Goal: Task Accomplishment & Management: Use online tool/utility

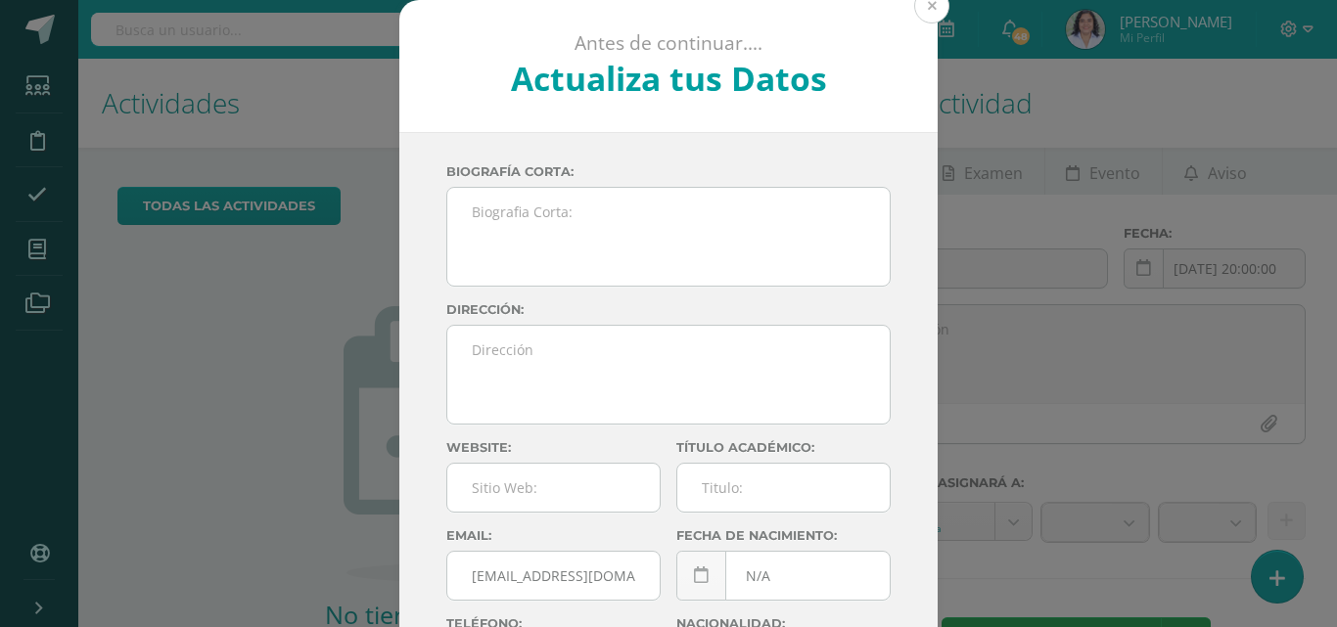
click at [925, 21] on button at bounding box center [931, 5] width 35 height 35
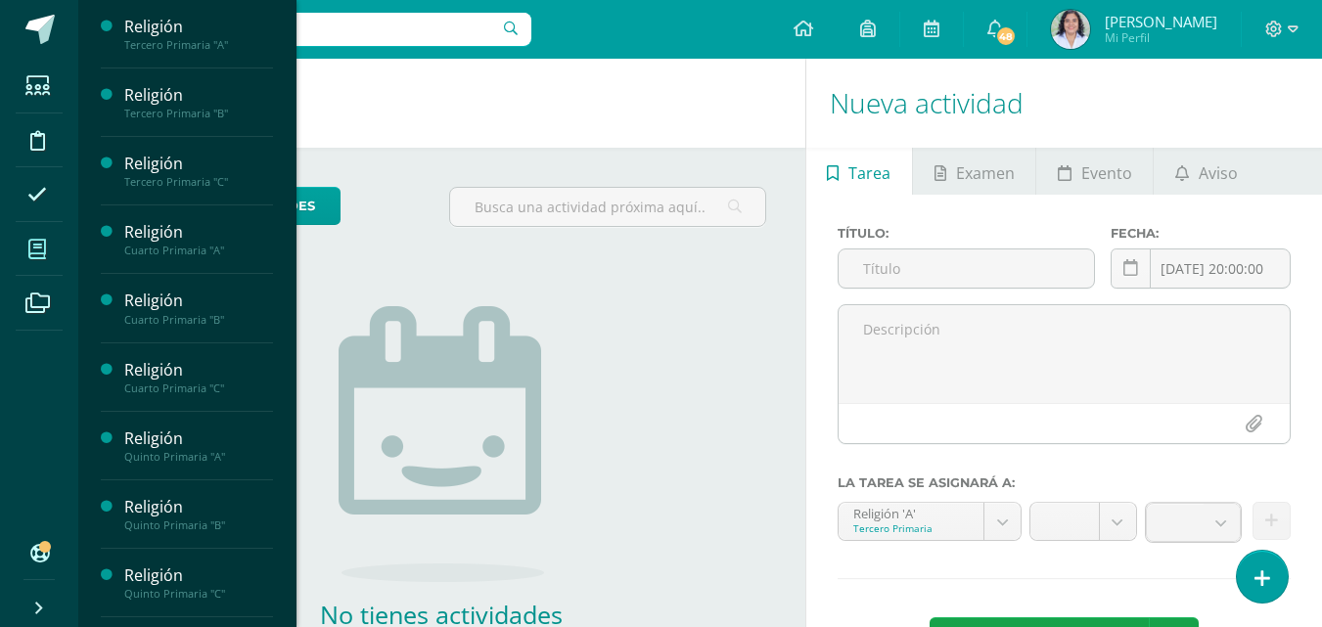
click at [35, 256] on icon at bounding box center [37, 250] width 18 height 20
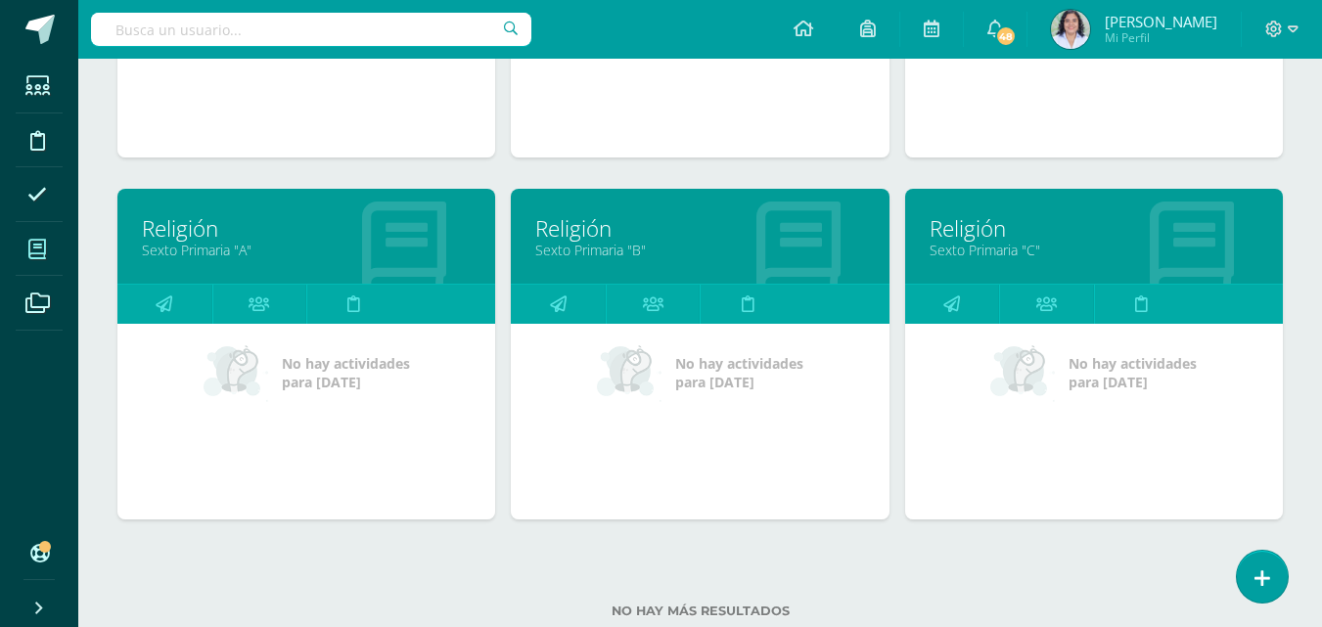
scroll to position [1315, 0]
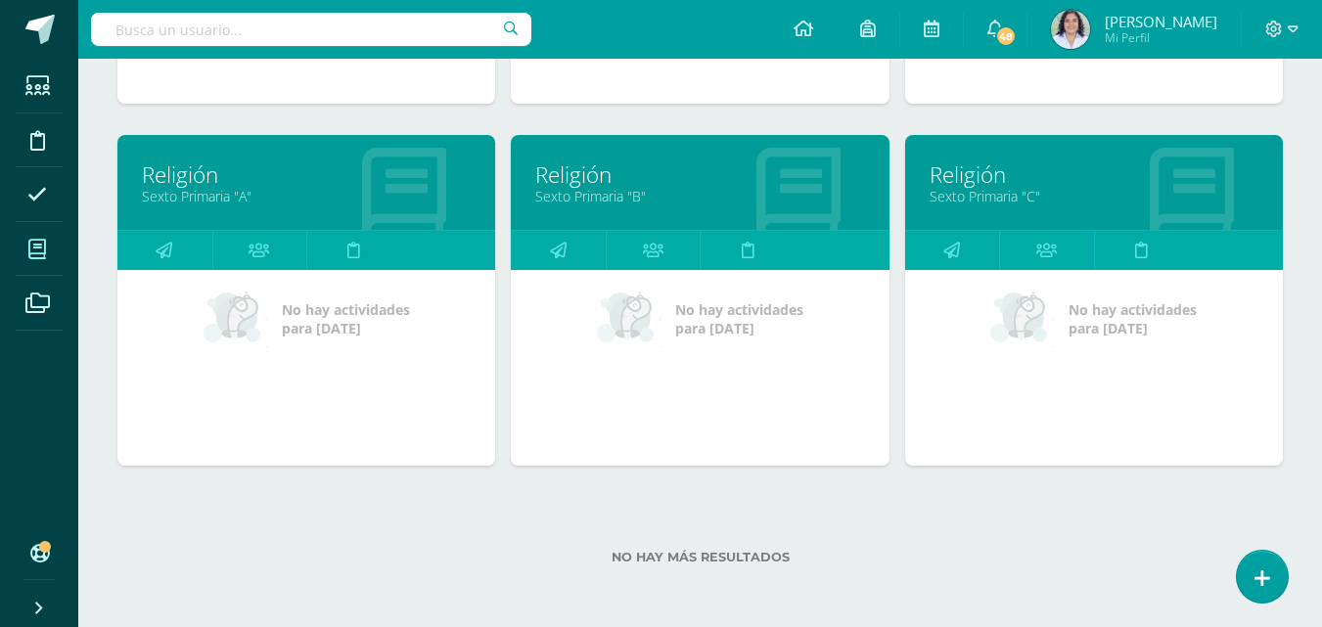
click at [332, 185] on link "Religión" at bounding box center [306, 174] width 329 height 30
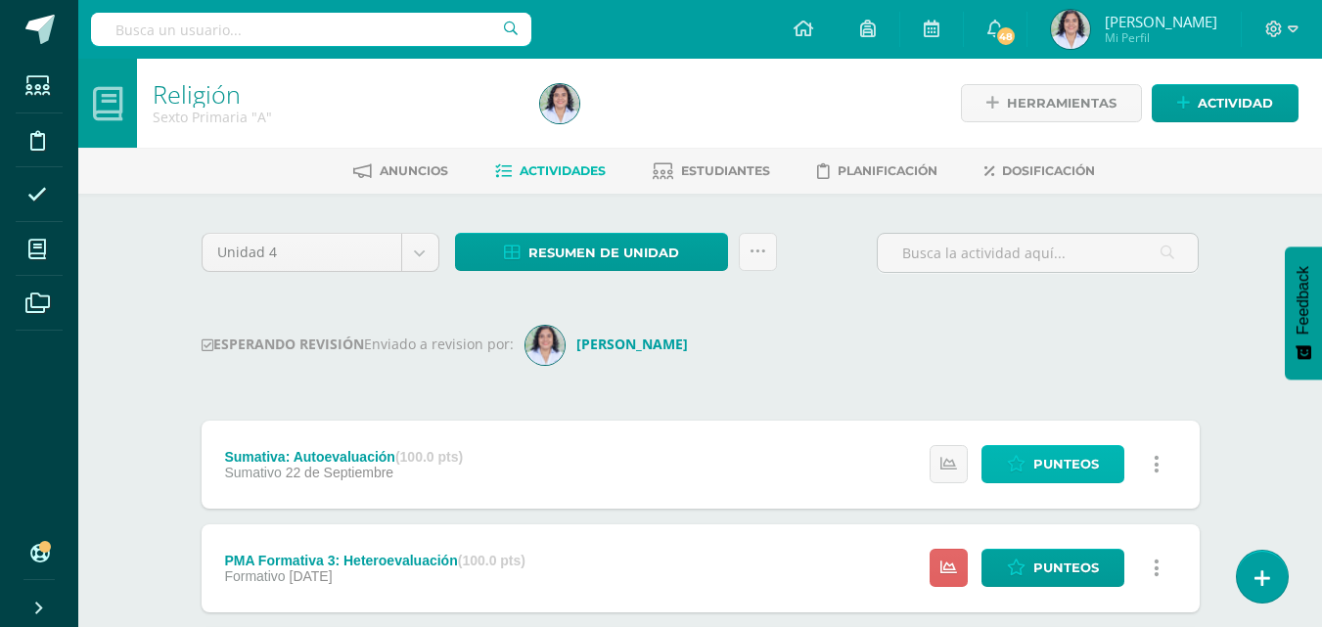
click at [1092, 456] on span "Punteos" at bounding box center [1066, 464] width 66 height 36
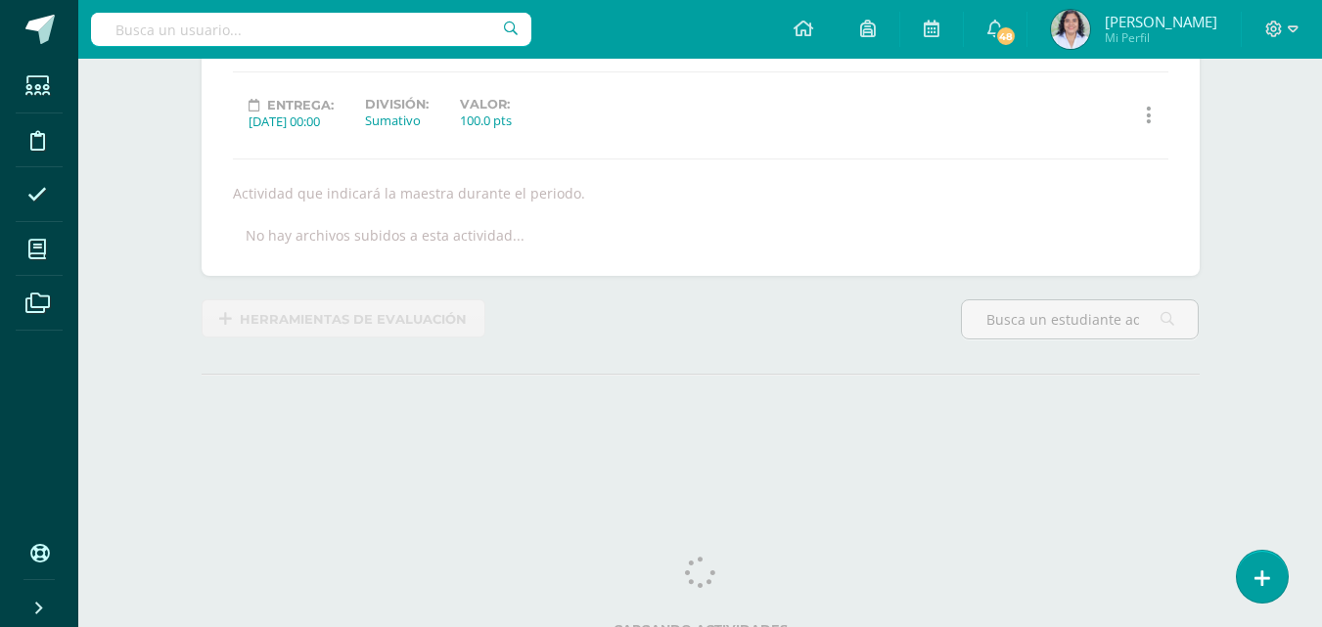
click at [801, 320] on div "Herramientas de evaluación" at bounding box center [701, 327] width 1014 height 56
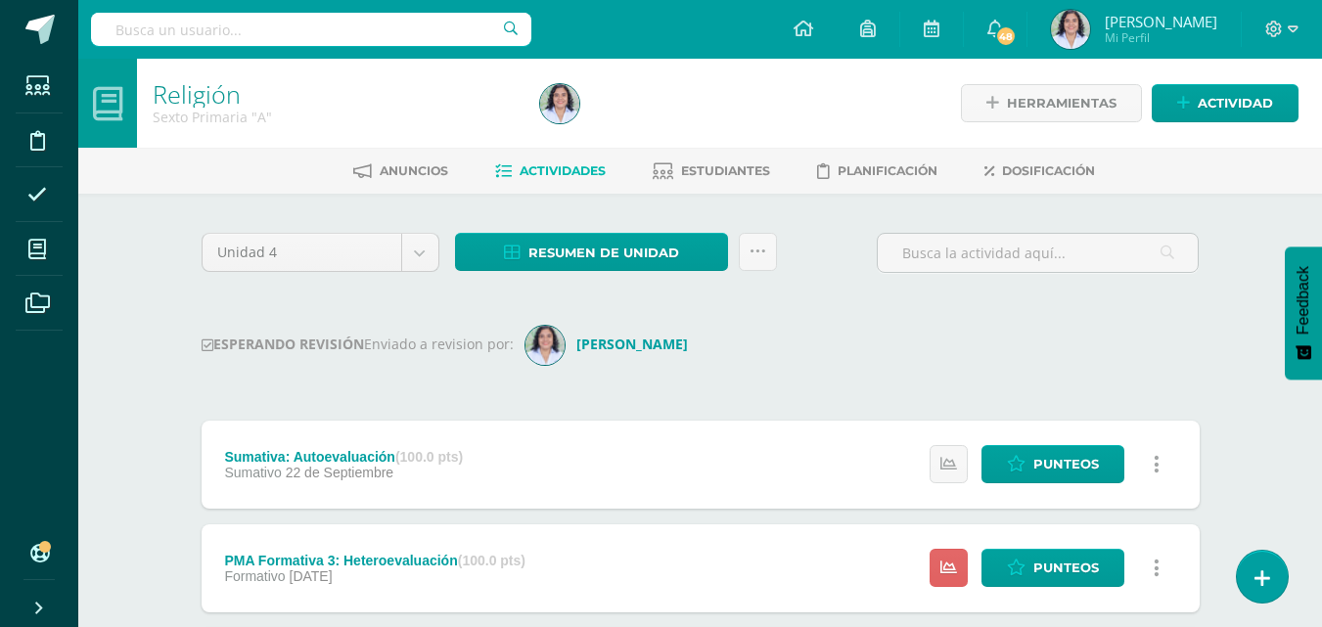
click at [1052, 484] on div "Estatus de Actividad: 0 Estudiantes sin calificar 0 Estudiantes con cero Media …" at bounding box center [1049, 465] width 299 height 88
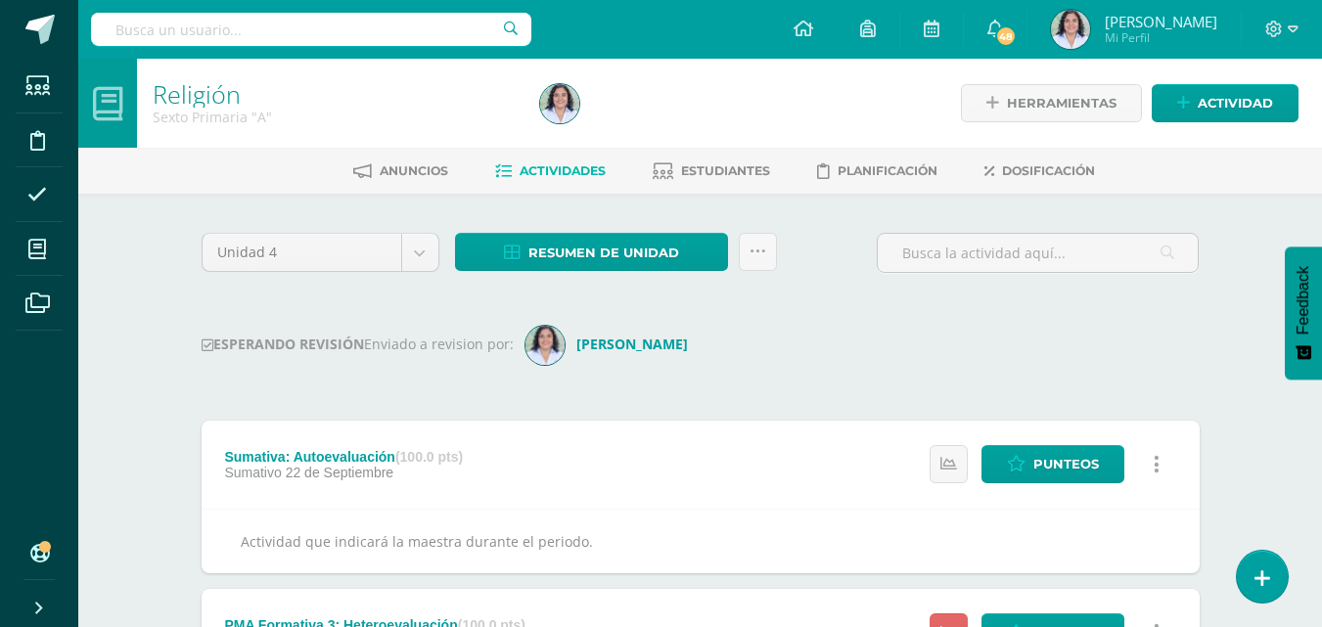
click at [1052, 484] on div "Estatus de Actividad: 0 Estudiantes sin calificar 0 Estudiantes con cero Media …" at bounding box center [1049, 465] width 299 height 88
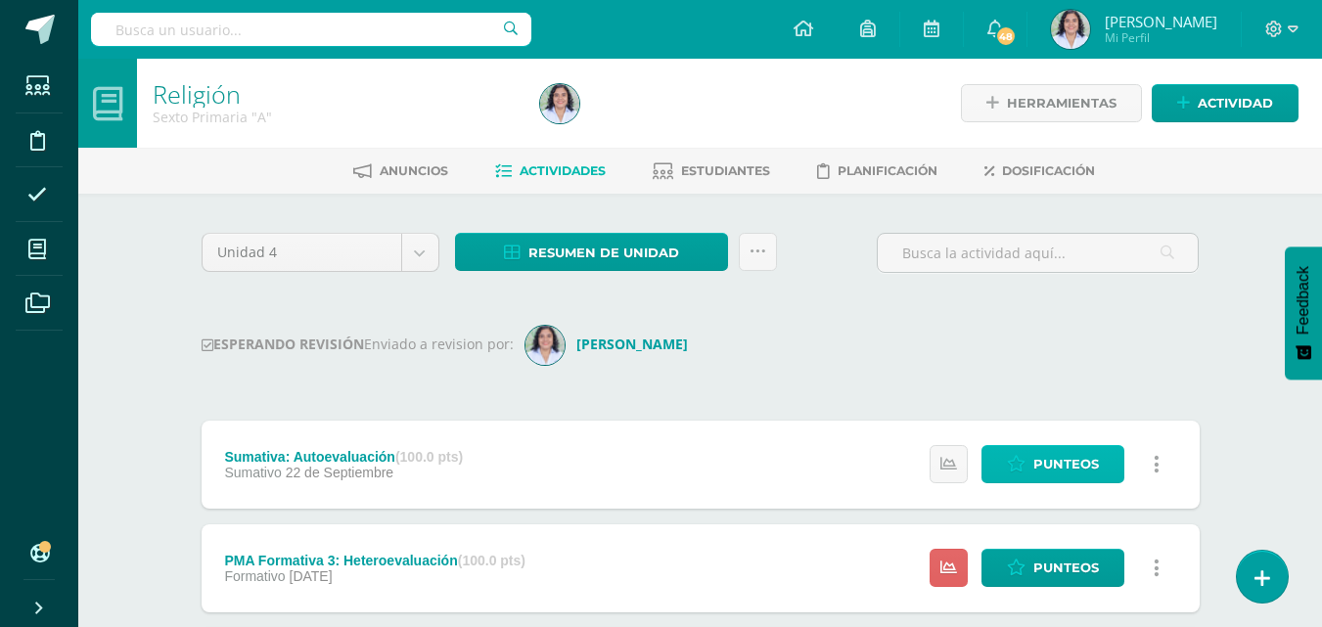
click at [1052, 477] on span "Punteos" at bounding box center [1066, 464] width 66 height 36
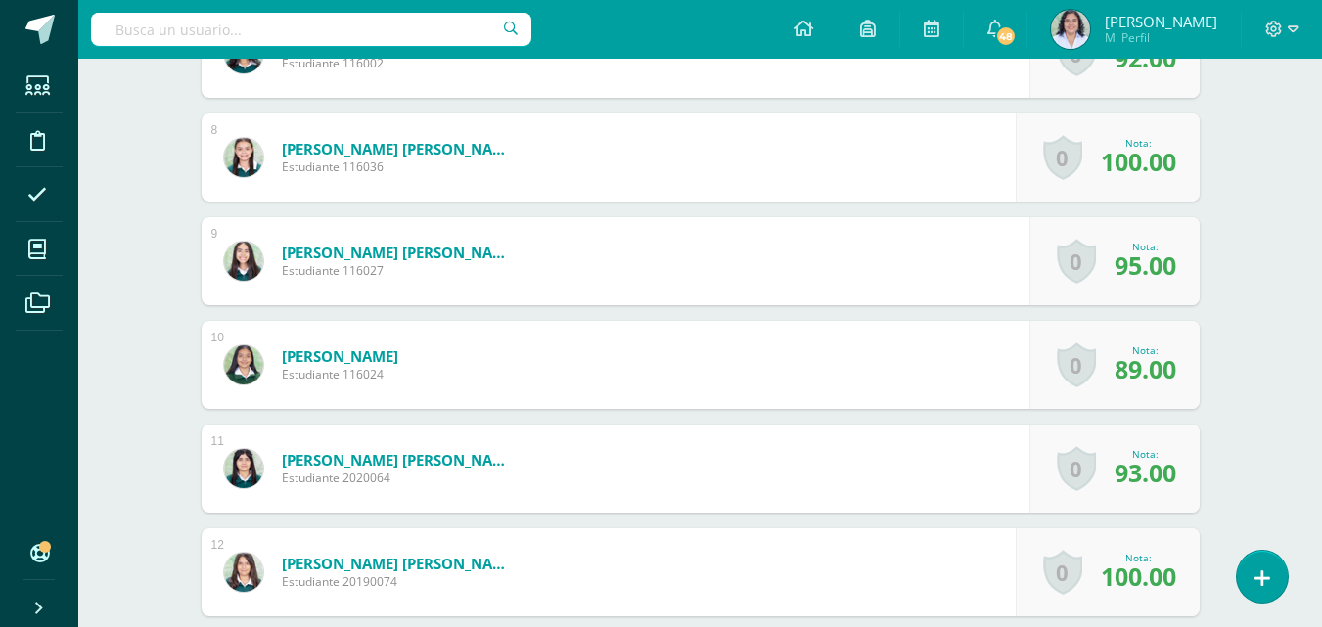
scroll to position [1292, 0]
click at [253, 572] on link at bounding box center [251, 571] width 54 height 39
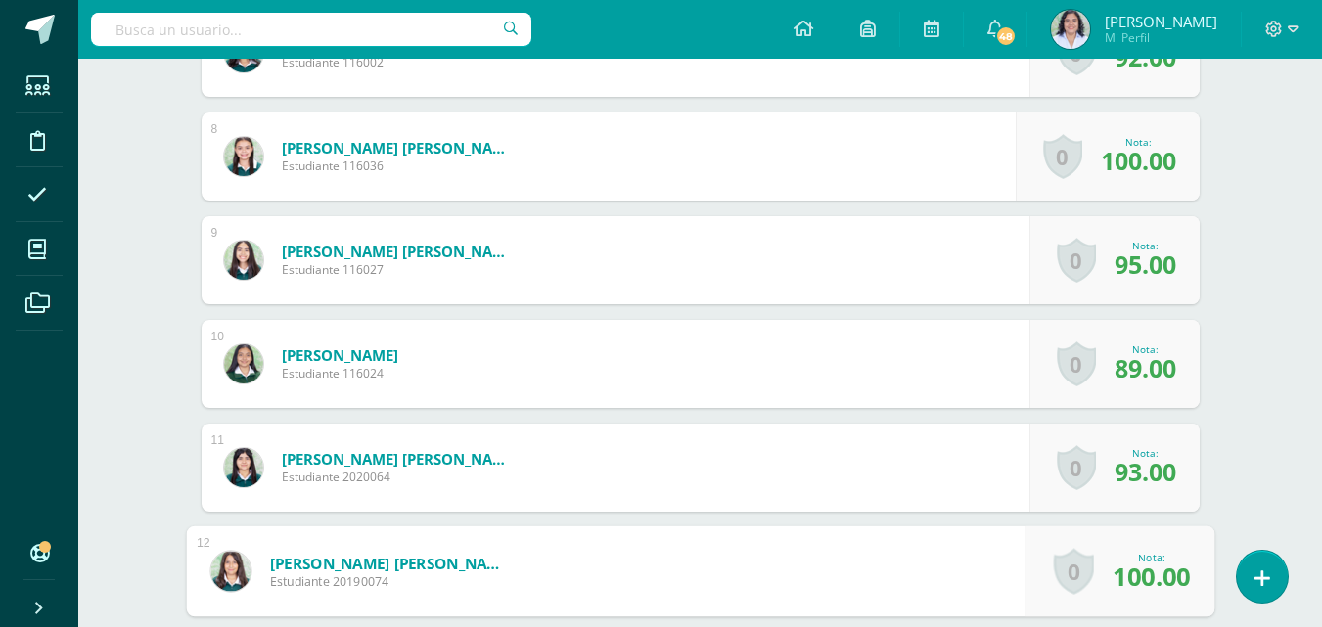
click at [246, 575] on img at bounding box center [230, 571] width 40 height 40
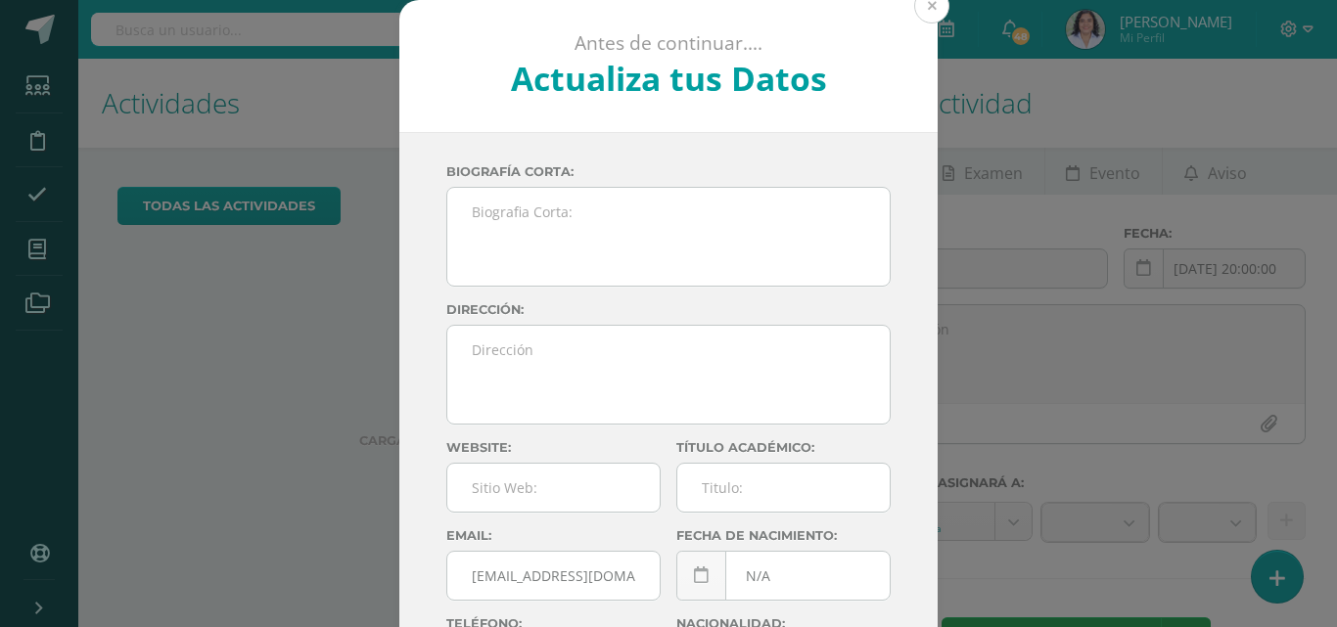
click at [927, 11] on button at bounding box center [931, 5] width 35 height 35
